Goal: Check status: Check status

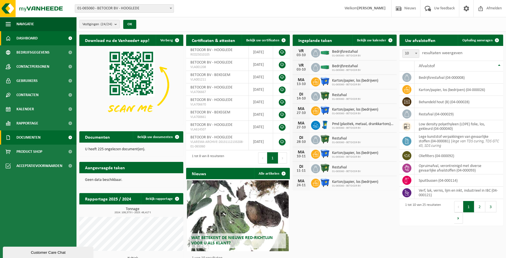
click at [35, 135] on span "Documenten" at bounding box center [28, 137] width 24 height 14
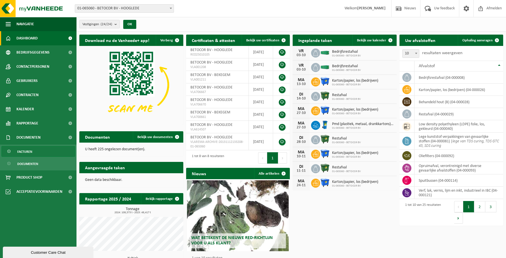
click at [27, 149] on span "Facturen" at bounding box center [24, 151] width 15 height 11
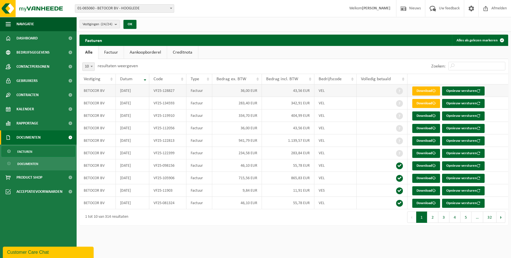
click at [140, 92] on td "2025-09-30" at bounding box center [132, 90] width 33 height 12
click at [135, 103] on td "2025-09-30" at bounding box center [132, 103] width 33 height 12
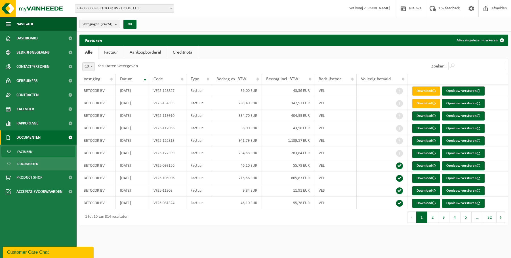
click at [293, 6] on div "Vestiging: 01-065060 - BETOCOR BV - HOOGLEDE 10-769446 - BETOCOR BV - BEKEGEM 1…" at bounding box center [255, 8] width 511 height 17
